Goal: Information Seeking & Learning: Learn about a topic

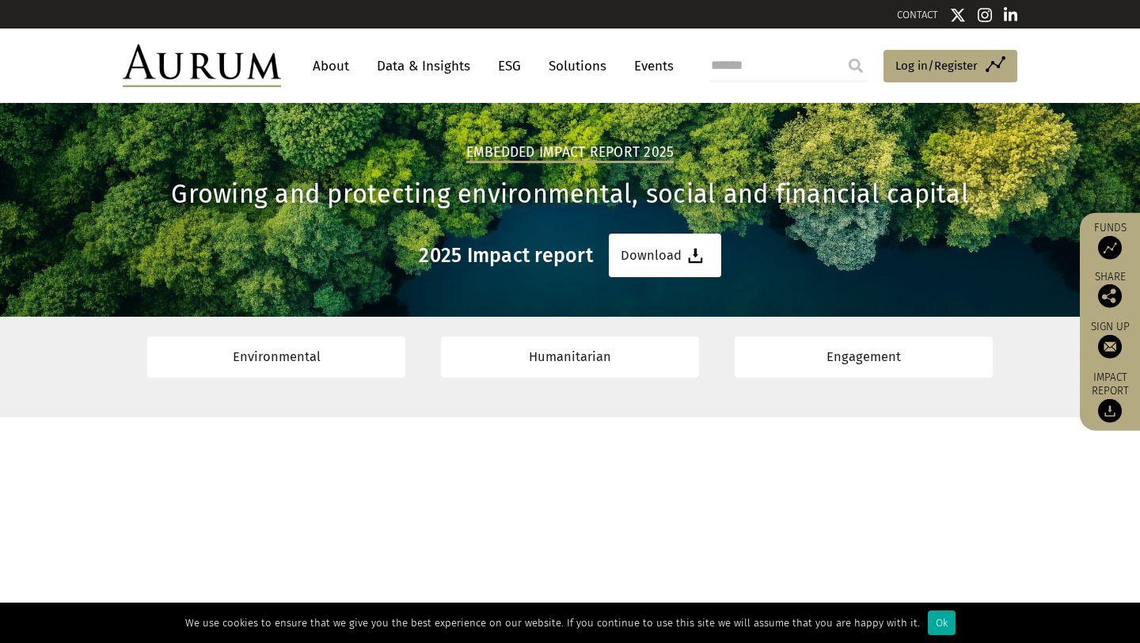
click at [344, 70] on link "About" at bounding box center [331, 65] width 52 height 29
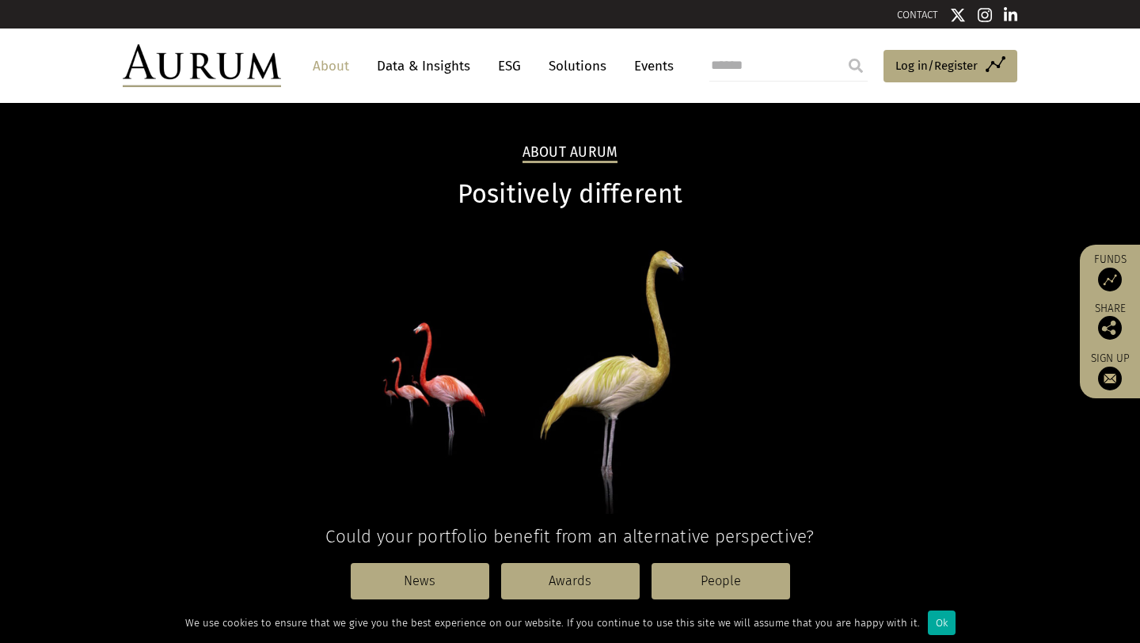
click at [510, 66] on link "ESG" at bounding box center [509, 65] width 39 height 29
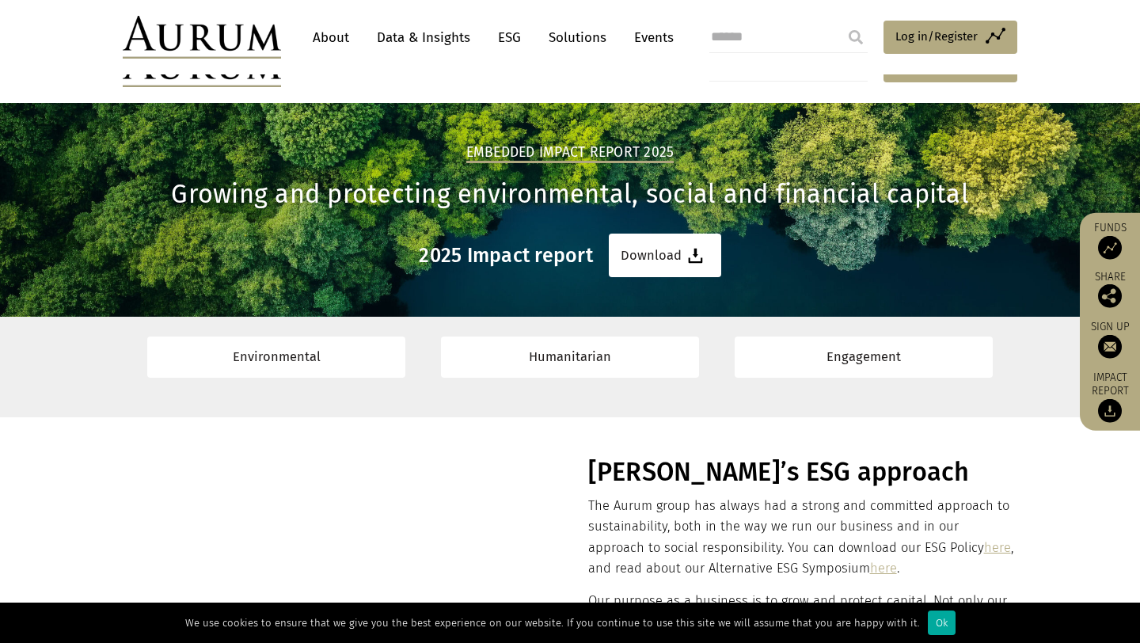
scroll to position [44, 0]
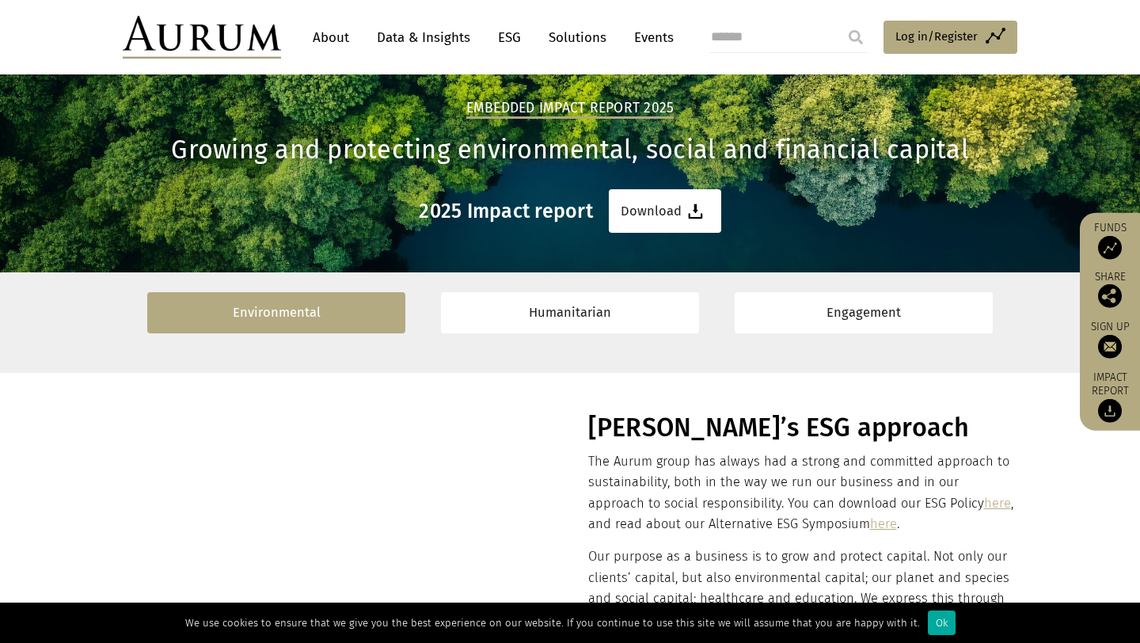
click at [330, 324] on link "Environmental" at bounding box center [276, 312] width 258 height 40
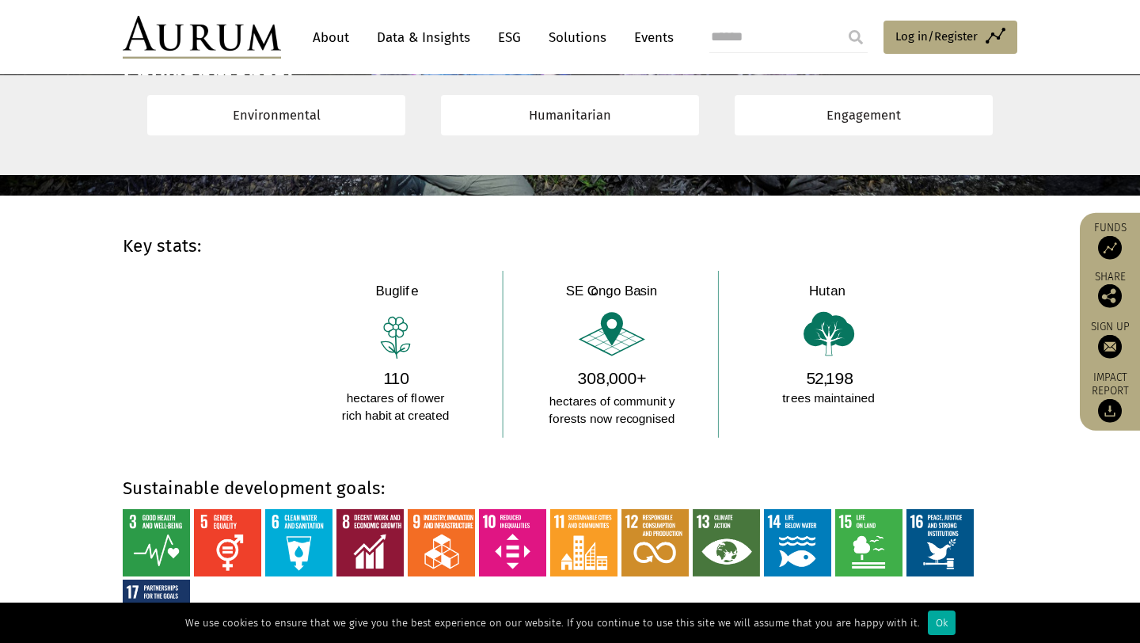
scroll to position [1089, 0]
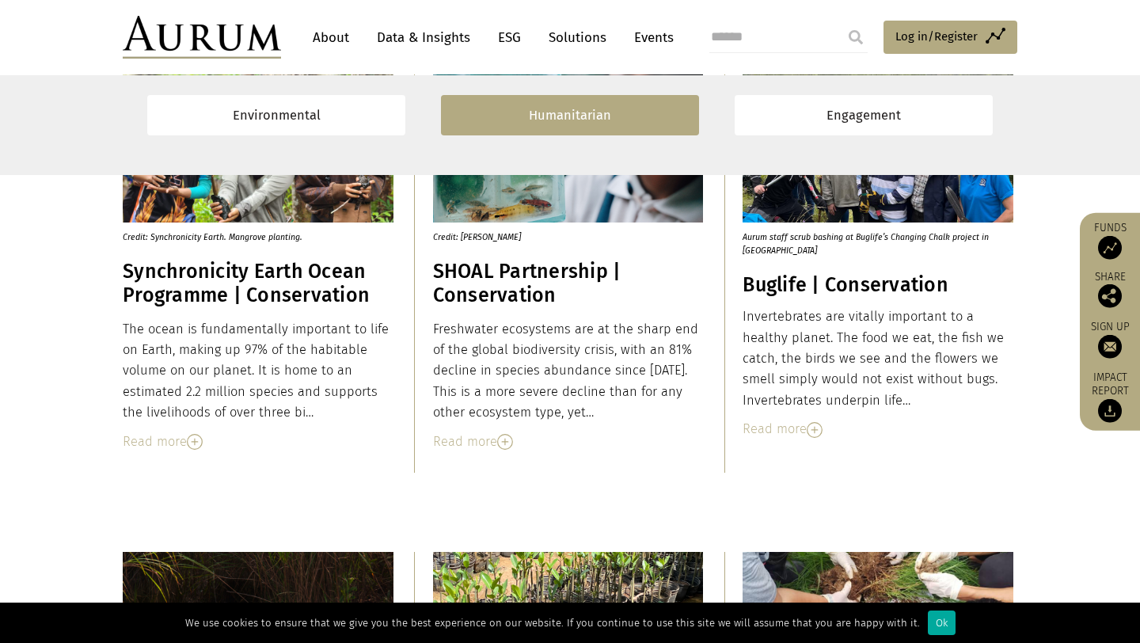
click at [614, 128] on link "Humanitarian" at bounding box center [570, 115] width 258 height 40
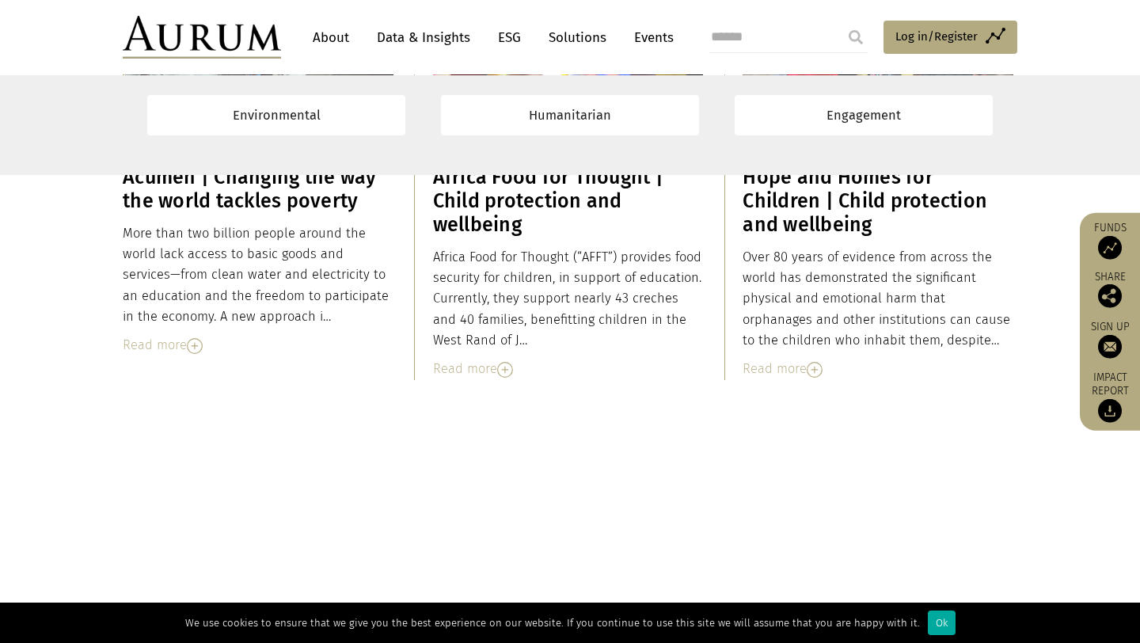
scroll to position [4921, 0]
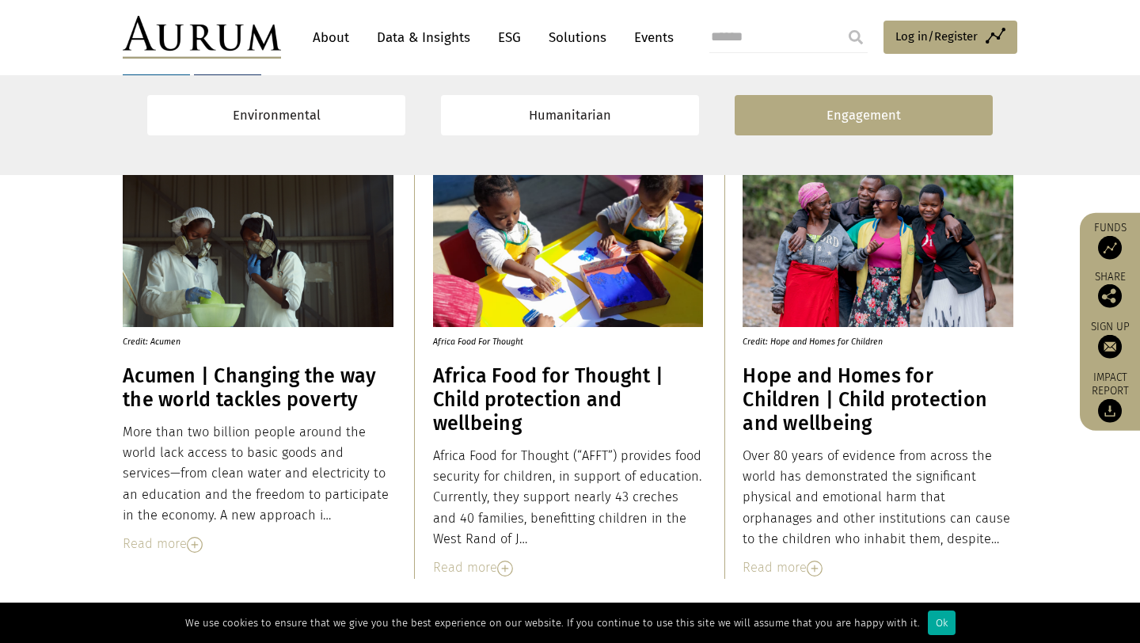
click at [792, 114] on link "Engagement" at bounding box center [864, 115] width 258 height 40
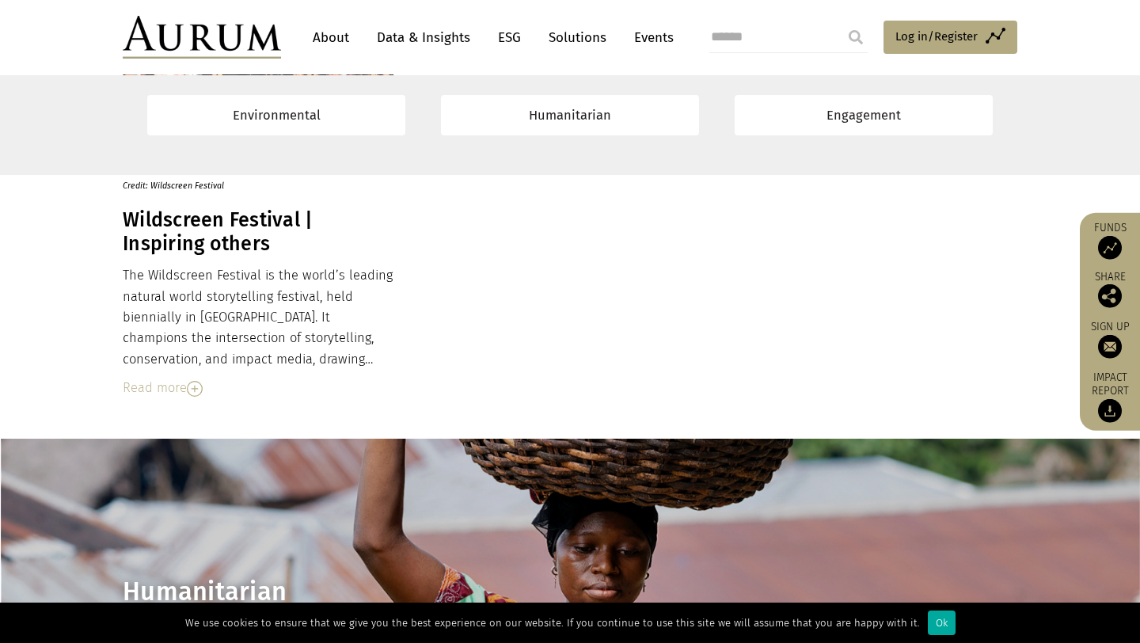
scroll to position [3755, 0]
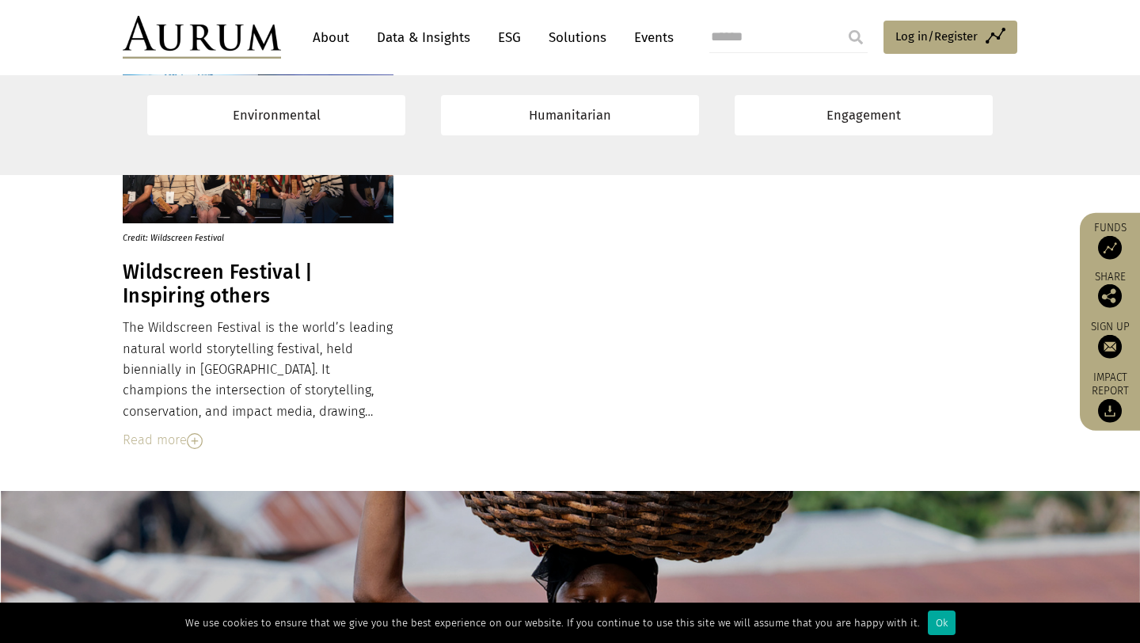
click at [424, 32] on link "Data & Insights" at bounding box center [423, 37] width 109 height 29
